Goal: Task Accomplishment & Management: Manage account settings

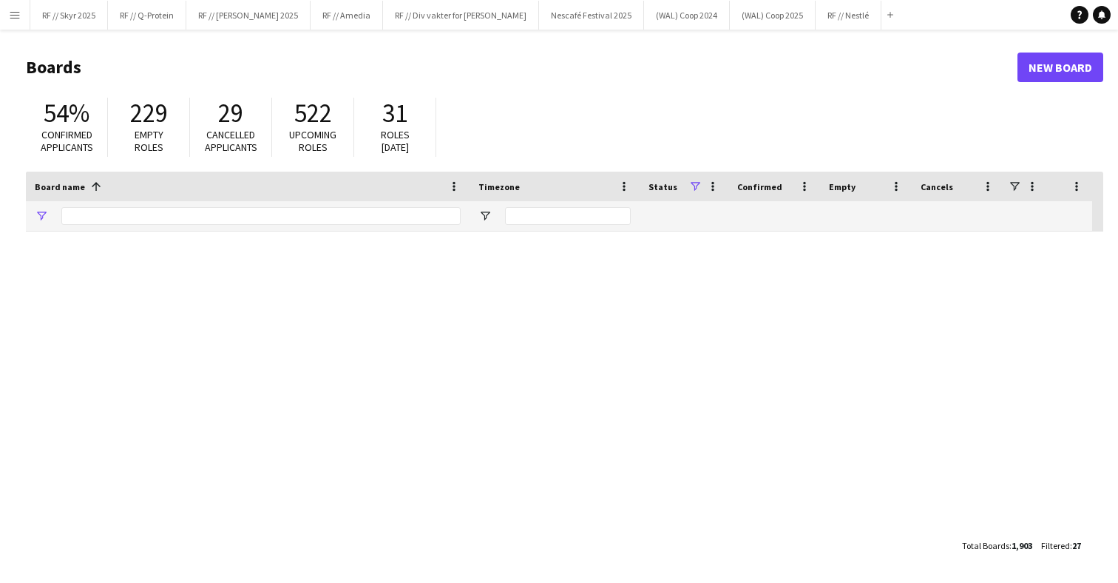
type input "****"
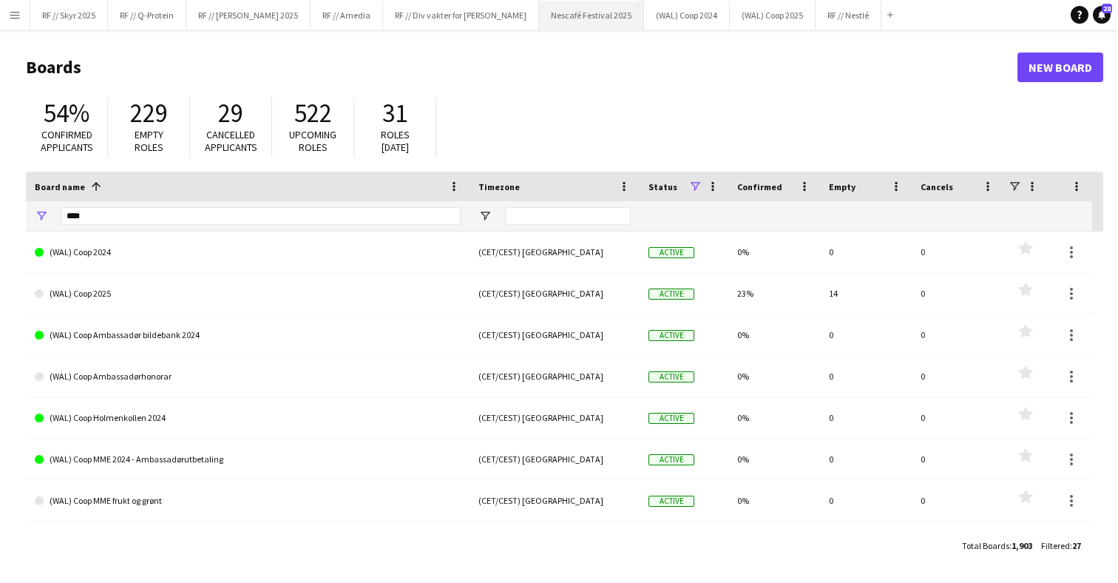
click at [567, 16] on button "Nescafé Festival 2025 Close" at bounding box center [591, 15] width 105 height 29
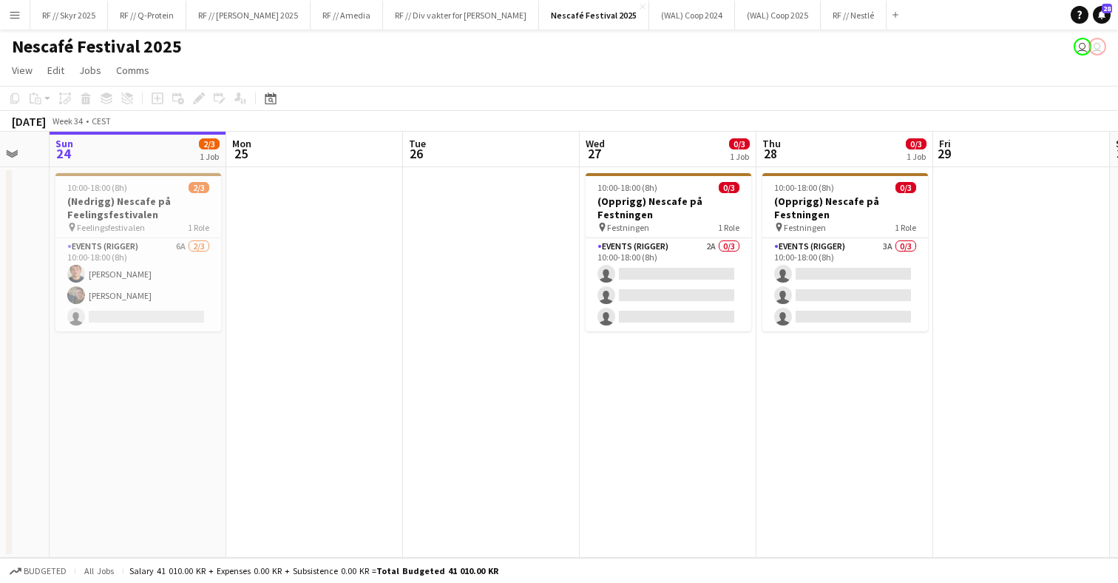
scroll to position [0, 482]
click at [173, 192] on div "10:00-18:00 (8h) 2/3" at bounding box center [137, 187] width 166 height 11
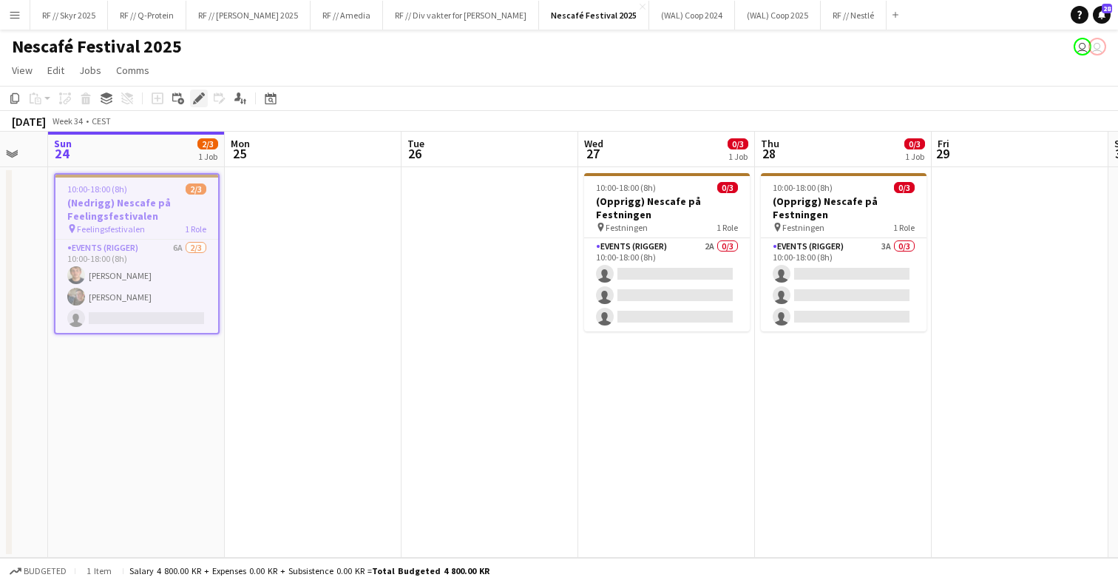
click at [203, 104] on icon "Edit" at bounding box center [199, 98] width 12 height 12
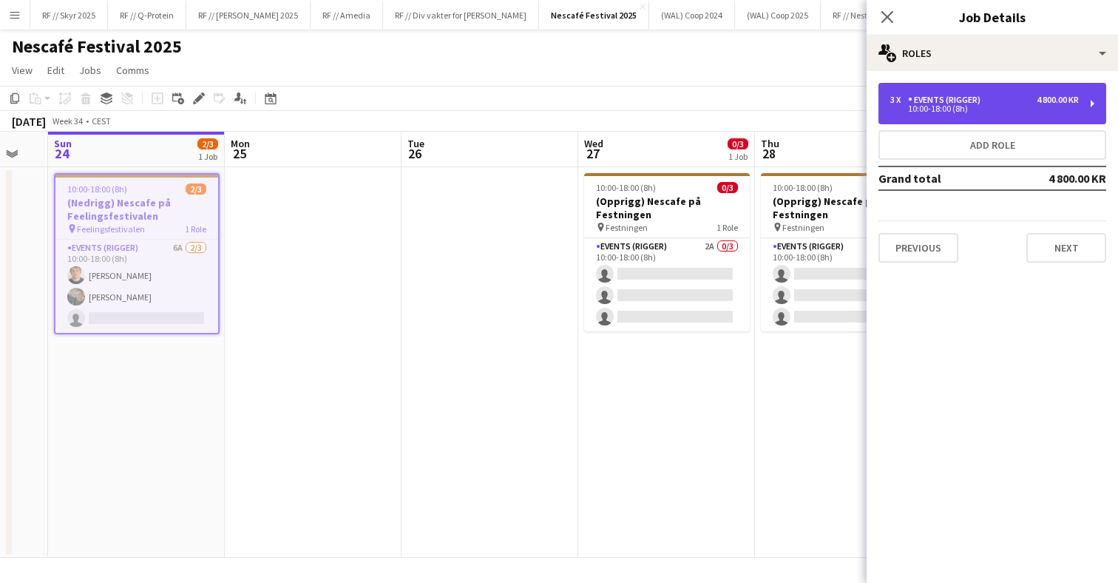
click at [948, 109] on div "10:00-18:00 (8h)" at bounding box center [985, 108] width 189 height 7
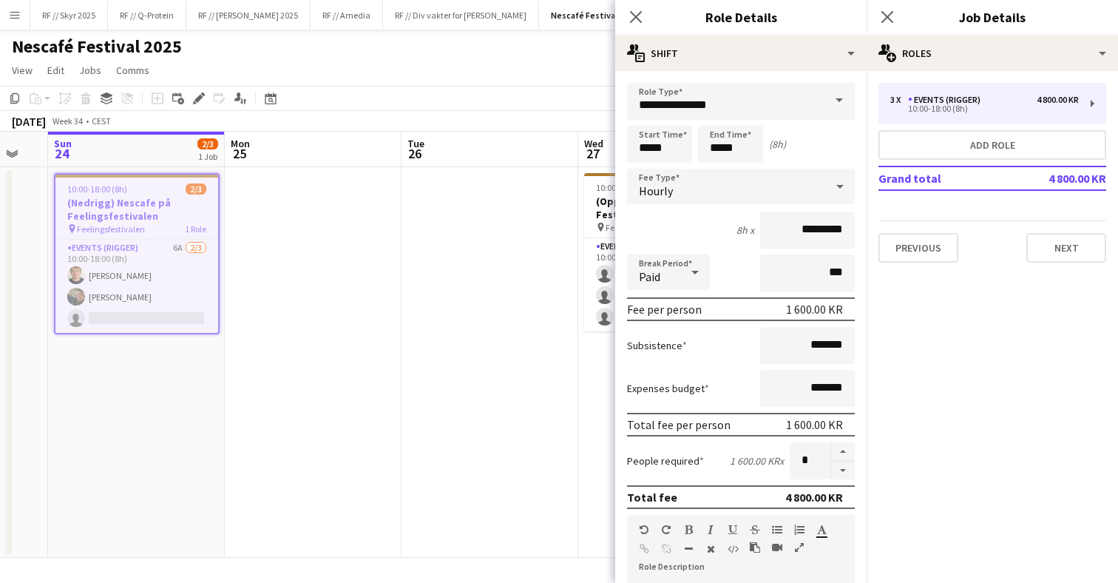
click at [447, 361] on app-date-cell at bounding box center [490, 362] width 177 height 391
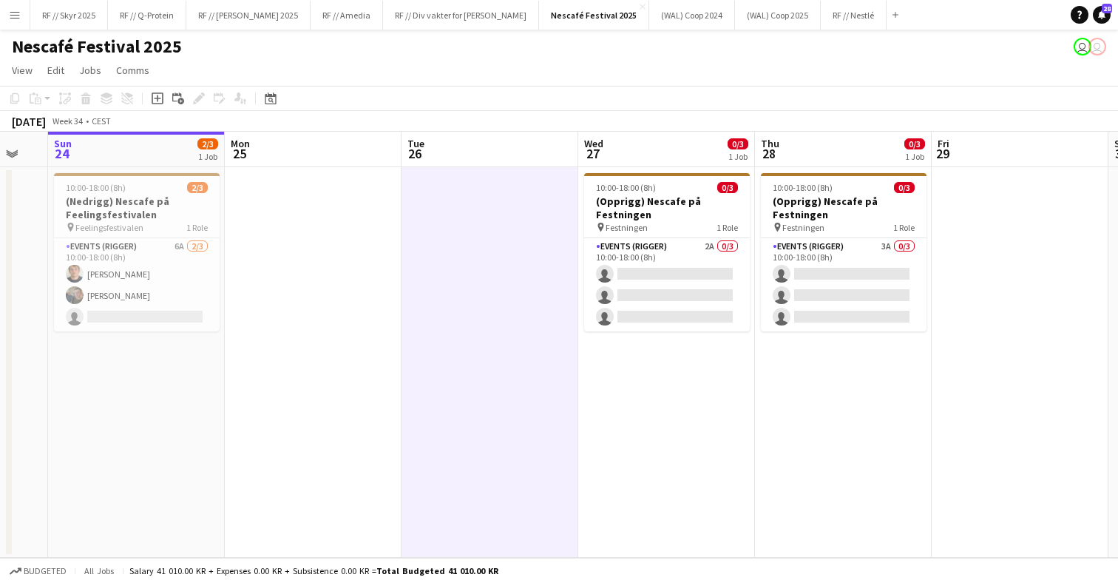
click at [552, 309] on app-date-cell at bounding box center [490, 362] width 177 height 391
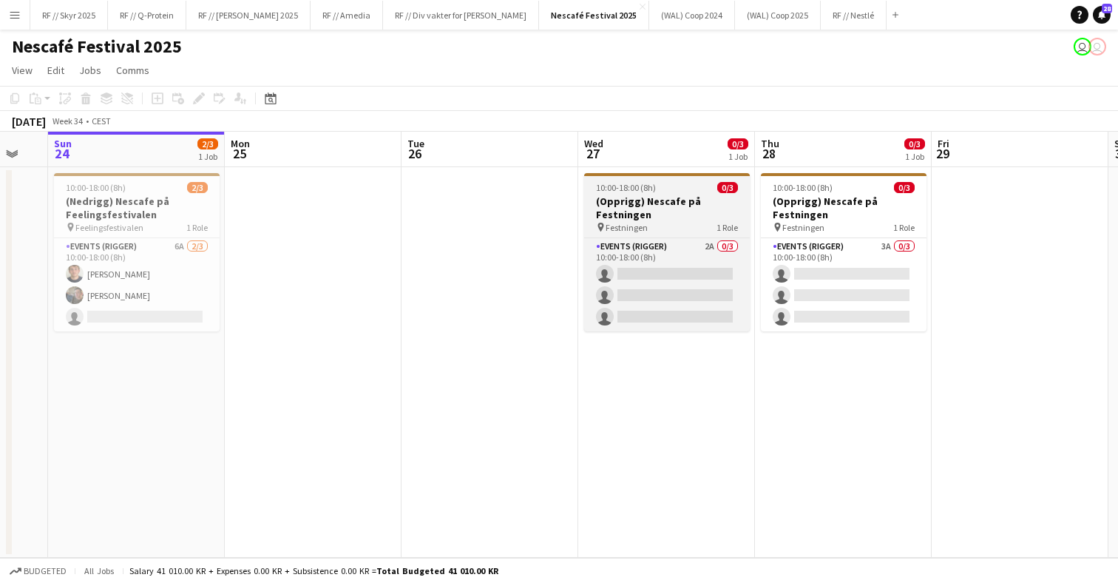
click at [728, 237] on div "Events (Rigger) 2A 0/3 10:00-18:00 (8h) single-neutral-actions single-neutral-a…" at bounding box center [667, 284] width 166 height 94
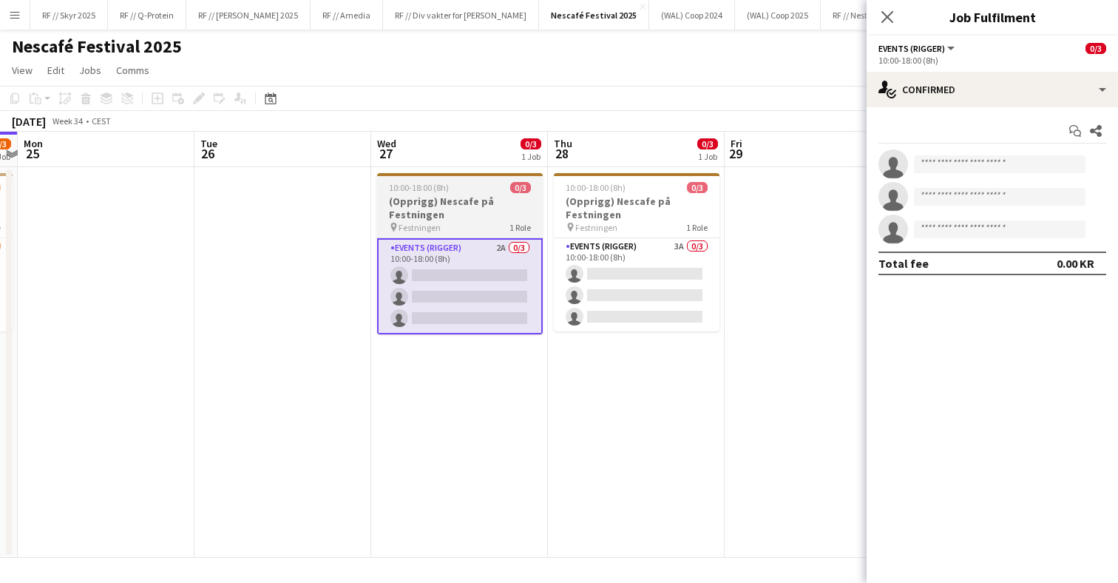
scroll to position [0, 334]
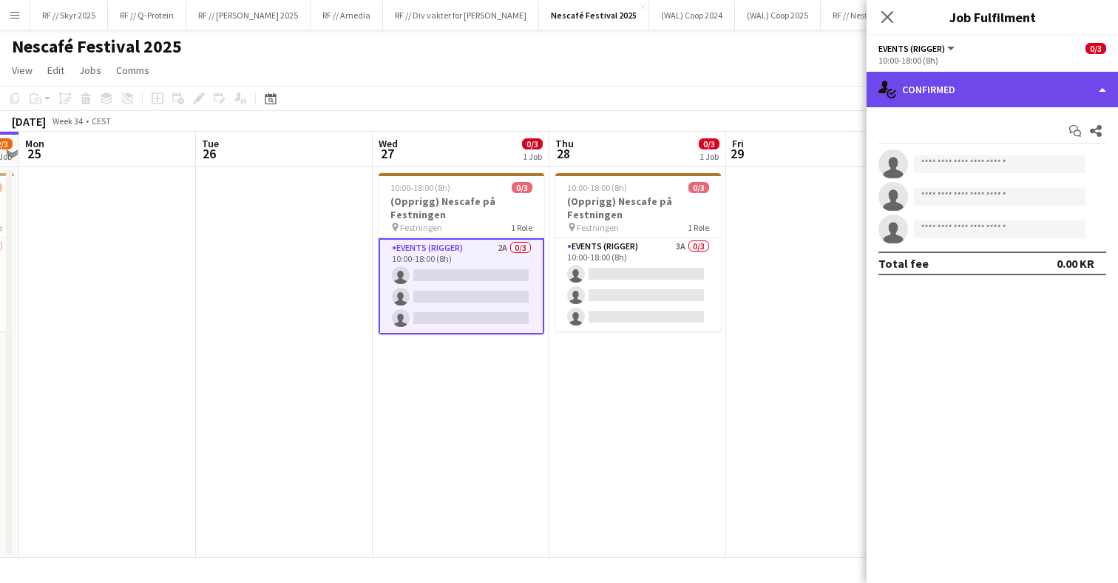
click at [967, 77] on div "single-neutral-actions-check-2 Confirmed" at bounding box center [992, 90] width 251 height 36
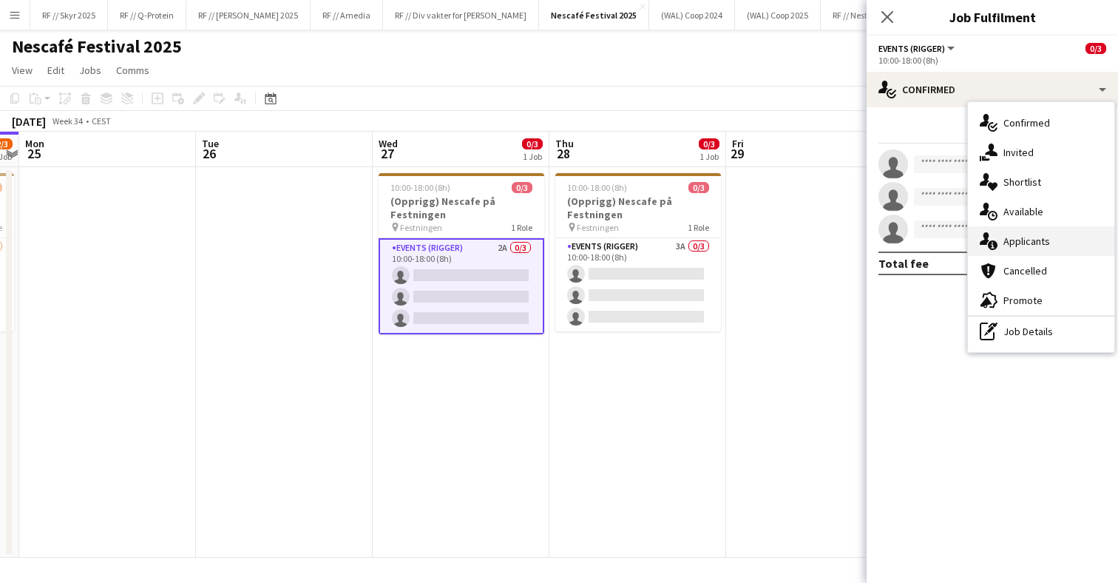
click at [1033, 233] on div "single-neutral-actions-information Applicants" at bounding box center [1041, 241] width 146 height 30
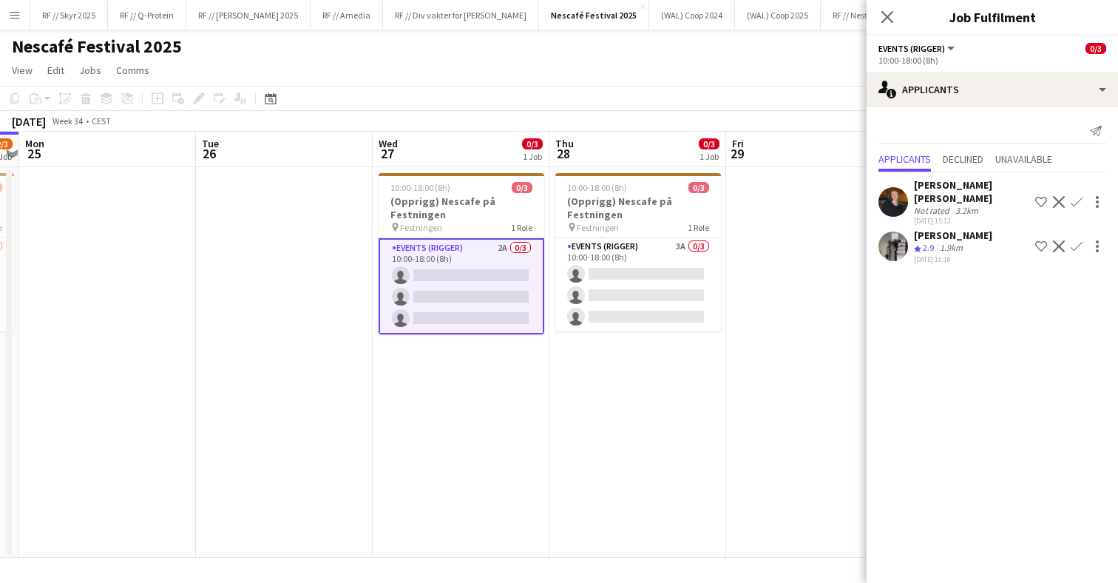
click at [885, 193] on app-user-avatar at bounding box center [894, 202] width 30 height 30
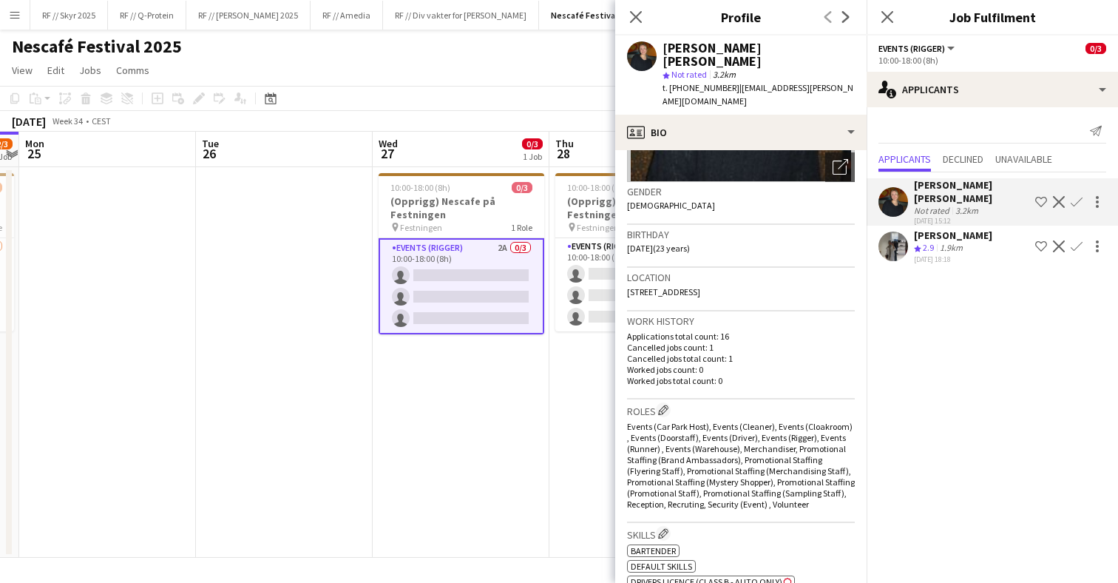
scroll to position [236, 0]
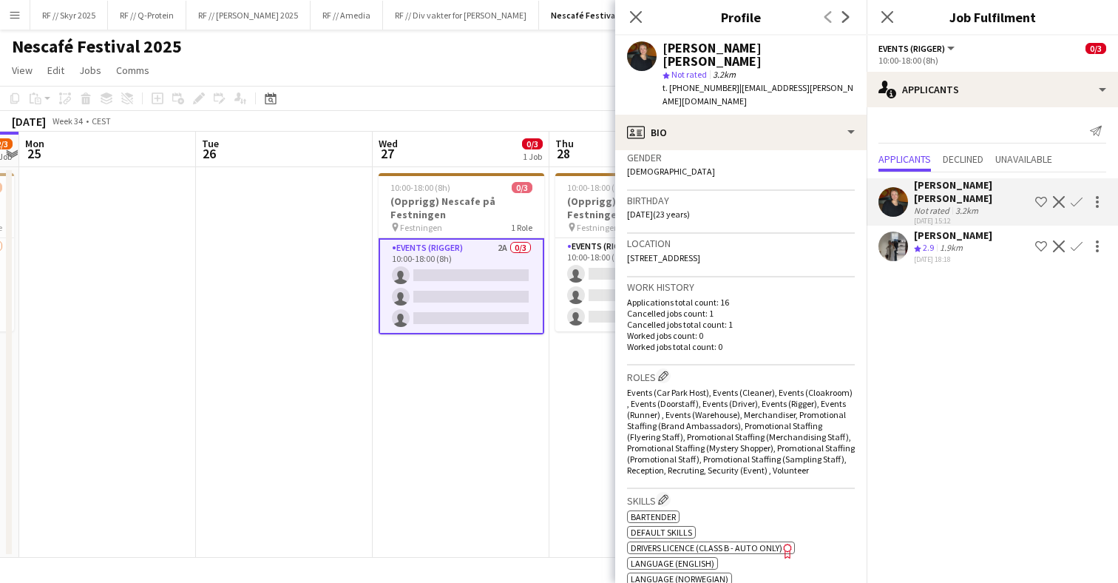
click at [898, 240] on app-user-avatar at bounding box center [894, 247] width 30 height 30
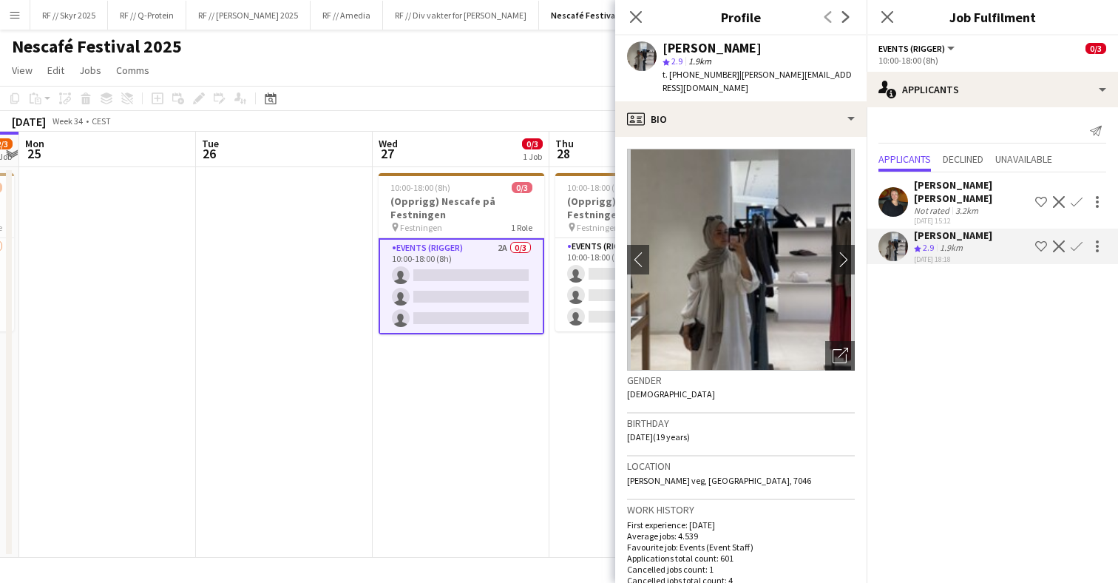
scroll to position [-1, 0]
click at [486, 456] on app-date-cell "10:00-18:00 (8h) 0/3 (Opprigg) Nescafe på Festningen pin Festningen 1 Role Even…" at bounding box center [461, 362] width 177 height 391
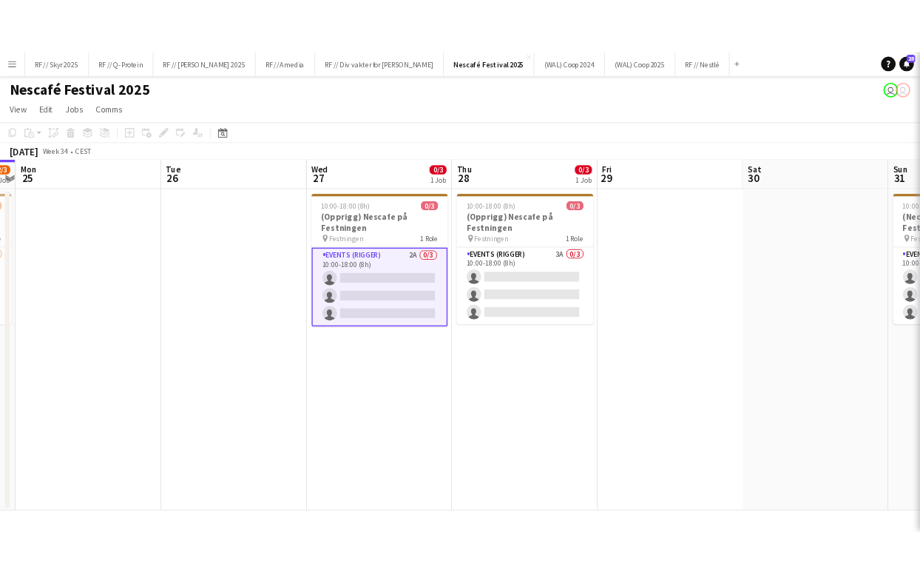
scroll to position [0, 0]
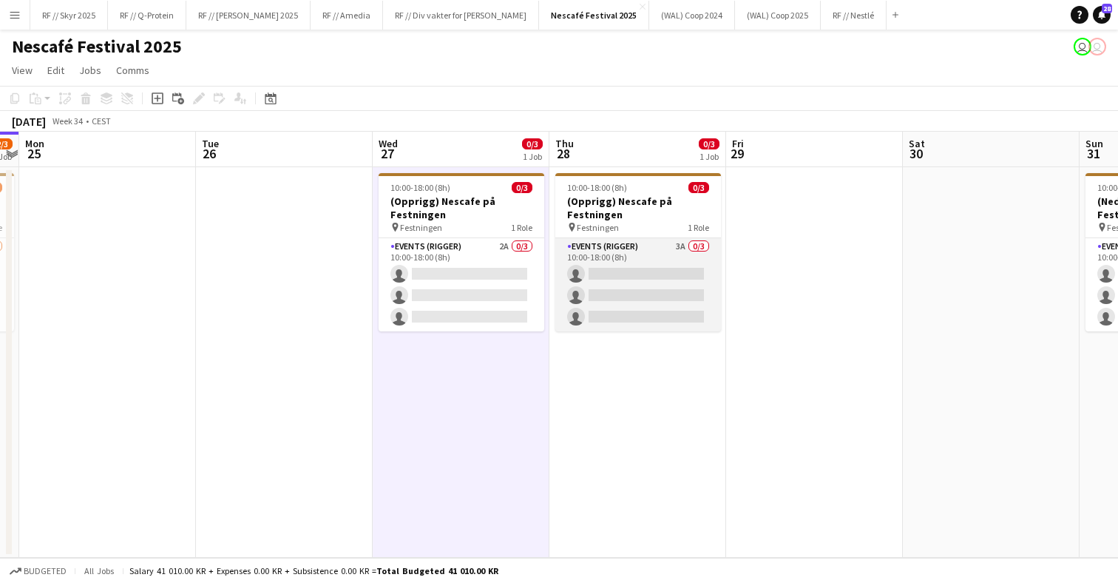
click at [604, 276] on app-card-role "Events (Rigger) 3A 0/3 10:00-18:00 (8h) single-neutral-actions single-neutral-a…" at bounding box center [638, 284] width 166 height 93
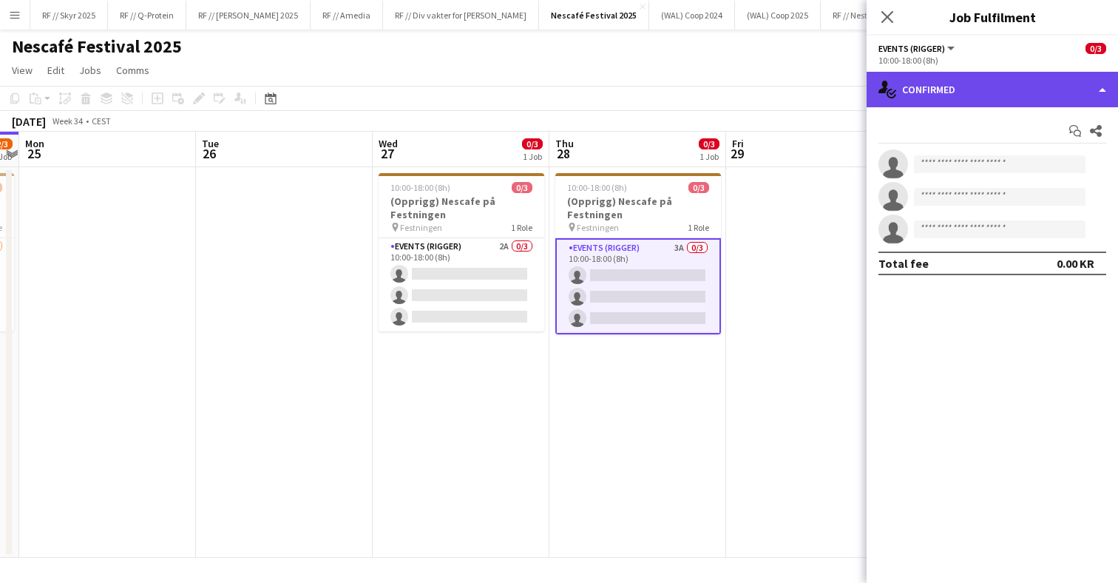
click at [1010, 95] on div "single-neutral-actions-check-2 Confirmed" at bounding box center [992, 90] width 251 height 36
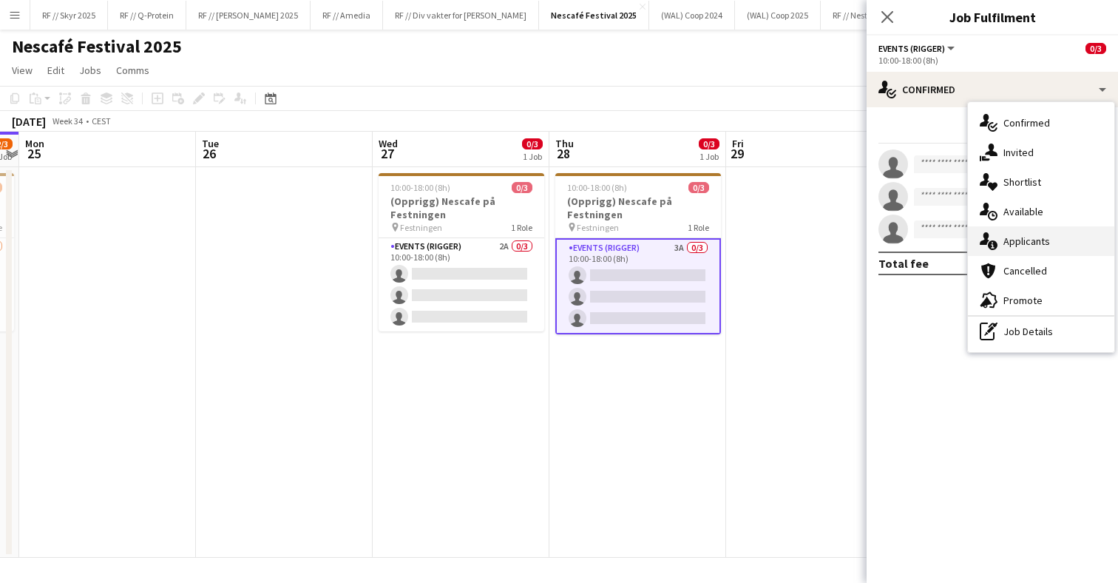
click at [1029, 246] on div "single-neutral-actions-information Applicants" at bounding box center [1041, 241] width 146 height 30
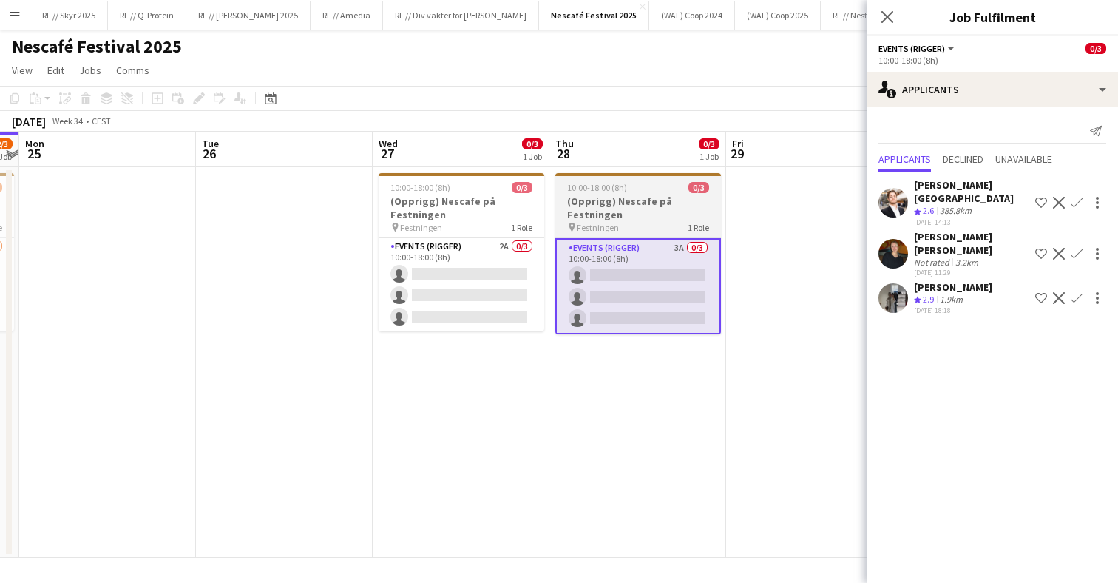
click at [673, 203] on h3 "(Opprigg) Nescafe på Festningen" at bounding box center [638, 208] width 166 height 27
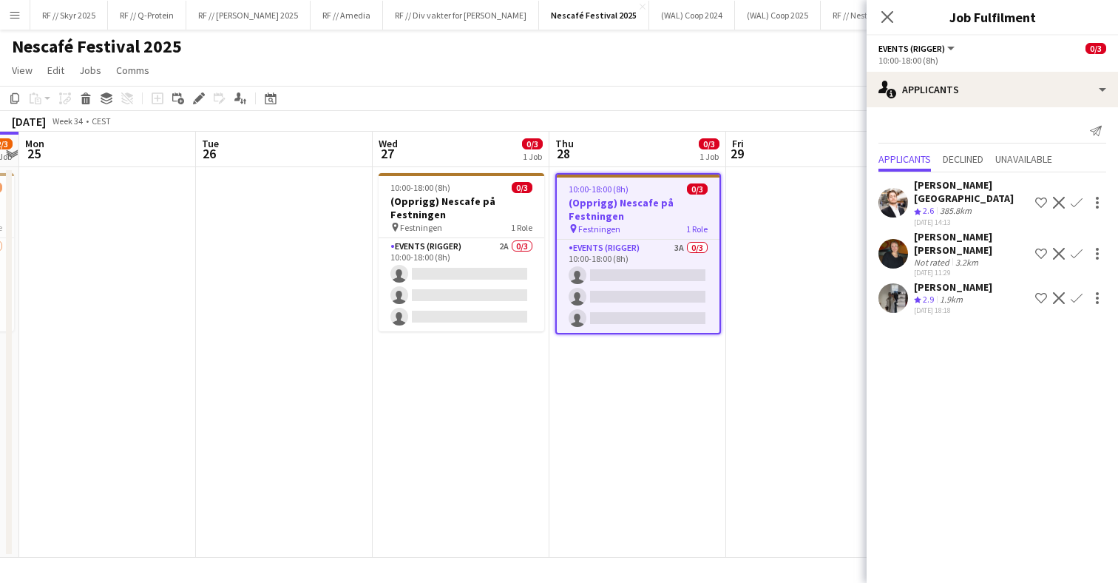
click at [590, 388] on app-date-cell "10:00-18:00 (8h) 0/3 (Opprigg) Nescafe på Festningen pin Festningen 1 Role Even…" at bounding box center [638, 362] width 177 height 391
